Goal: Task Accomplishment & Management: Use online tool/utility

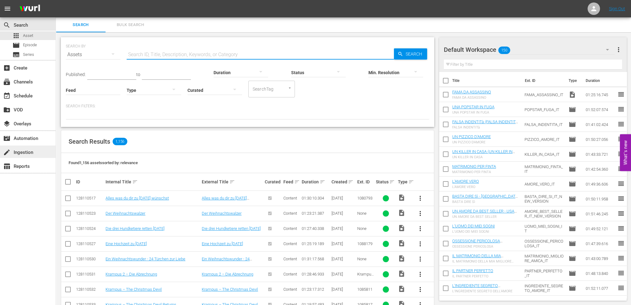
click at [31, 150] on div "create Ingestion" at bounding box center [17, 152] width 35 height 6
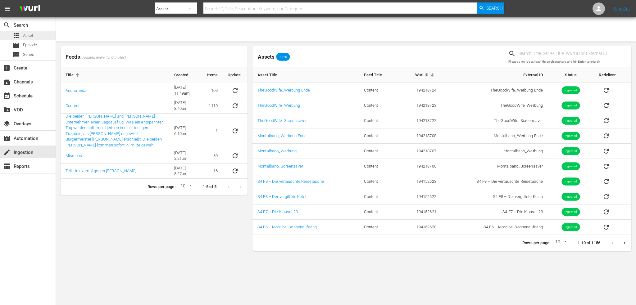
click at [36, 37] on div "apps Asset" at bounding box center [28, 35] width 56 height 9
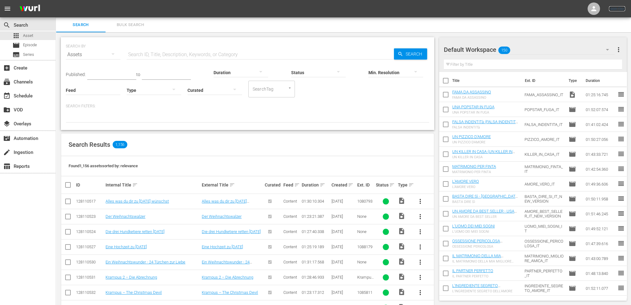
click at [614, 11] on link "Sign Out" at bounding box center [617, 8] width 16 height 5
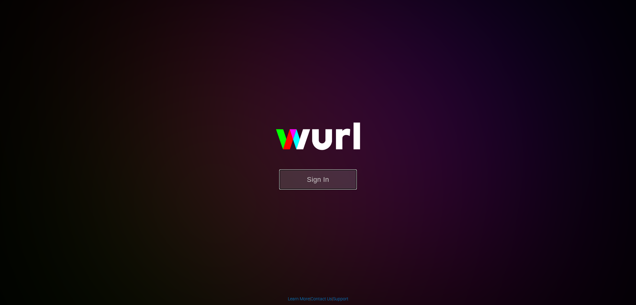
click at [299, 177] on button "Sign In" at bounding box center [318, 179] width 78 height 20
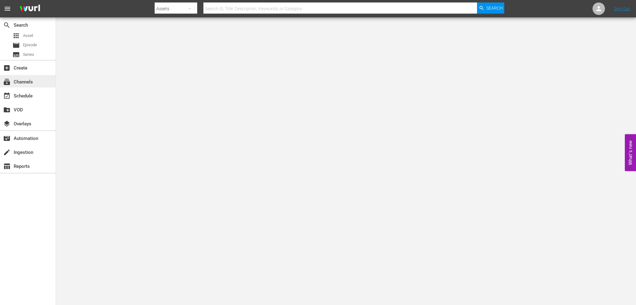
click at [20, 88] on div "subscriptions Channels" at bounding box center [28, 81] width 56 height 14
click at [21, 84] on div "subscriptions Channels" at bounding box center [17, 81] width 35 height 6
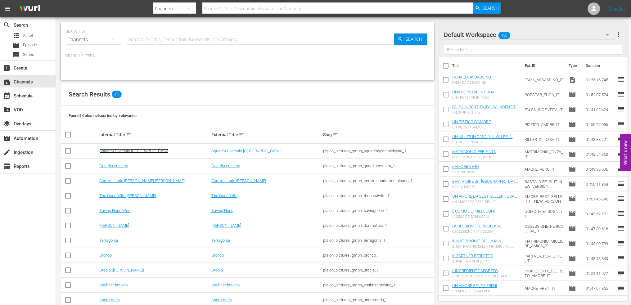
click at [128, 151] on link "Squadra Speciale Lipsia" at bounding box center [133, 151] width 69 height 5
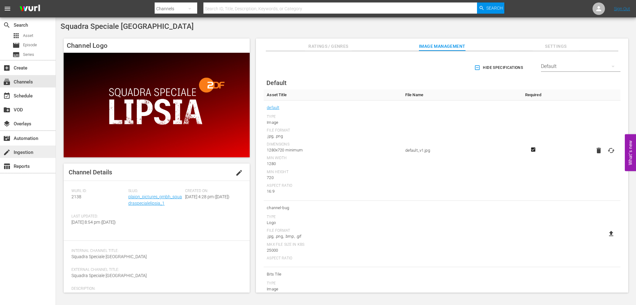
click at [23, 151] on div "create Ingestion" at bounding box center [17, 152] width 35 height 6
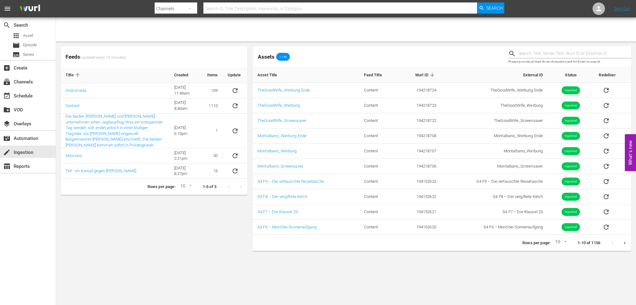
click at [624, 244] on icon "Next page" at bounding box center [624, 243] width 5 height 5
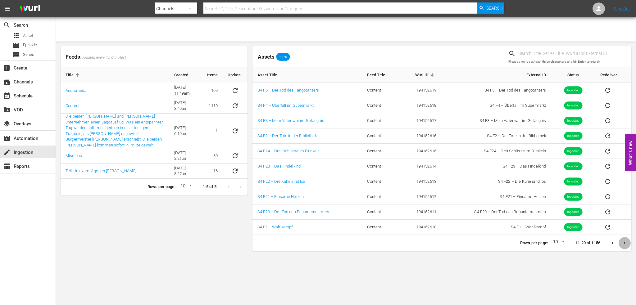
click at [624, 244] on icon "Next page" at bounding box center [624, 243] width 5 height 5
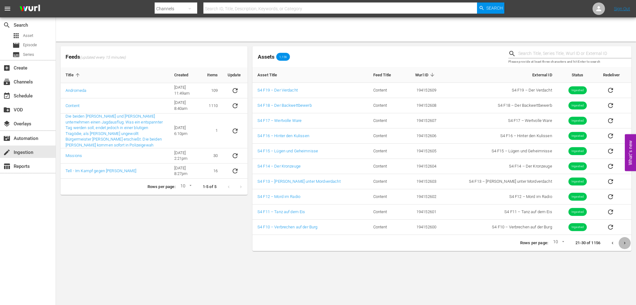
click at [624, 244] on icon "Next page" at bounding box center [624, 243] width 5 height 5
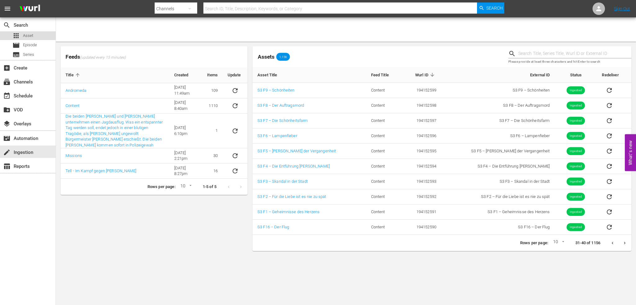
click at [48, 38] on div "apps Asset" at bounding box center [28, 35] width 56 height 9
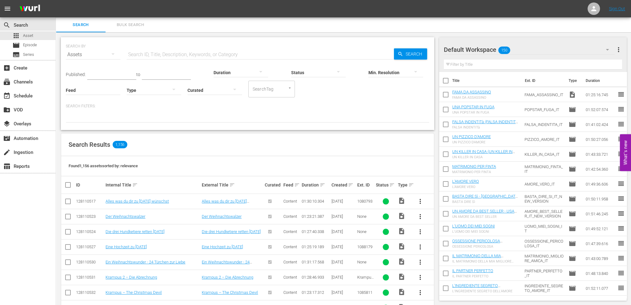
click at [230, 92] on button "button" at bounding box center [234, 89] width 15 height 15
click at [213, 97] on div "Uncurated" at bounding box center [214, 99] width 55 height 10
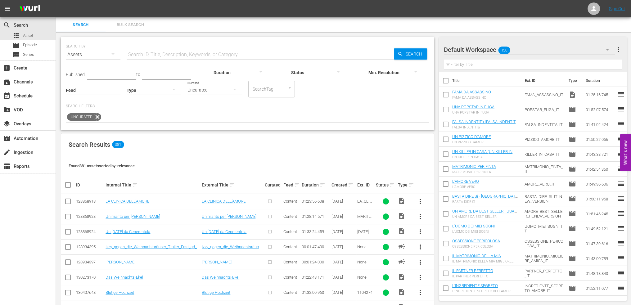
click at [95, 116] on icon at bounding box center [97, 117] width 8 height 8
